Goal: Transaction & Acquisition: Book appointment/travel/reservation

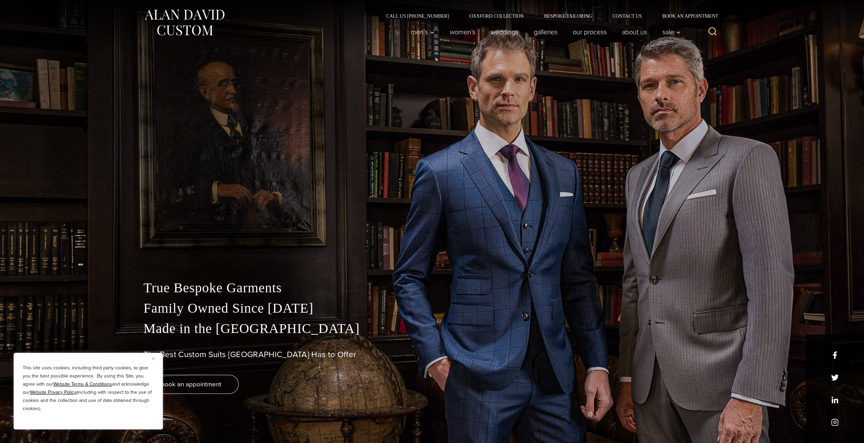
click at [461, 250] on div "True Bespoke Garments Family Owned Since 1913 Made in the United States The Bes…" at bounding box center [432, 343] width 591 height 199
click at [151, 361] on div "This site uses cookies, including third party cookies, to give you the best pos…" at bounding box center [88, 391] width 149 height 77
click at [153, 360] on button "Close" at bounding box center [156, 358] width 8 height 8
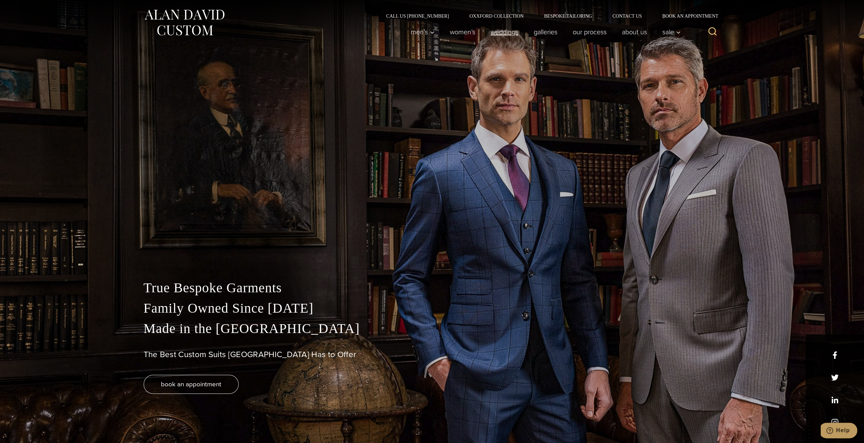
click at [509, 31] on link "weddings" at bounding box center [504, 32] width 43 height 14
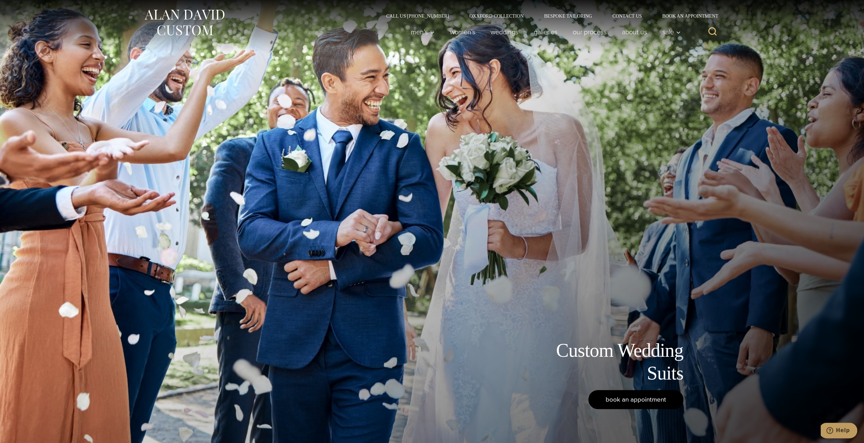
click at [633, 402] on span "book an appointment" at bounding box center [635, 399] width 60 height 10
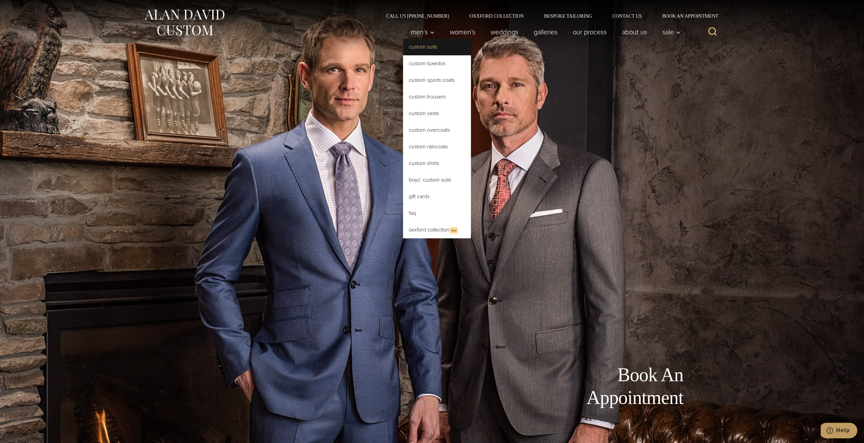
click at [432, 47] on link "Custom Suits" at bounding box center [437, 47] width 68 height 16
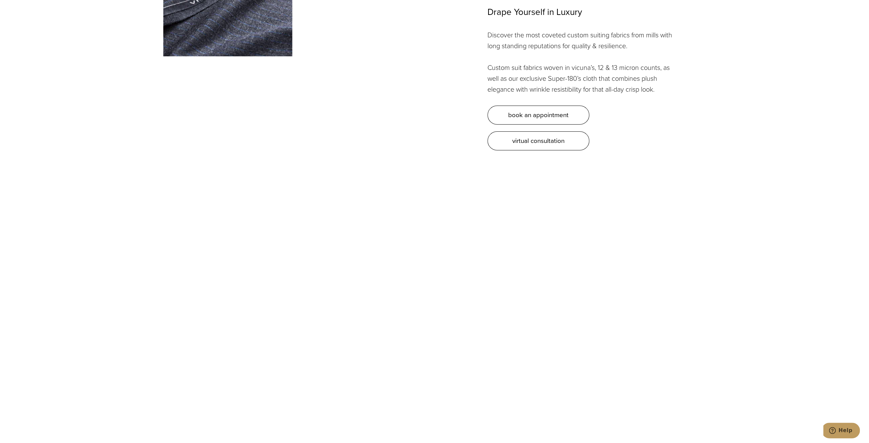
scroll to position [2308, 0]
